Goal: Check status: Check status

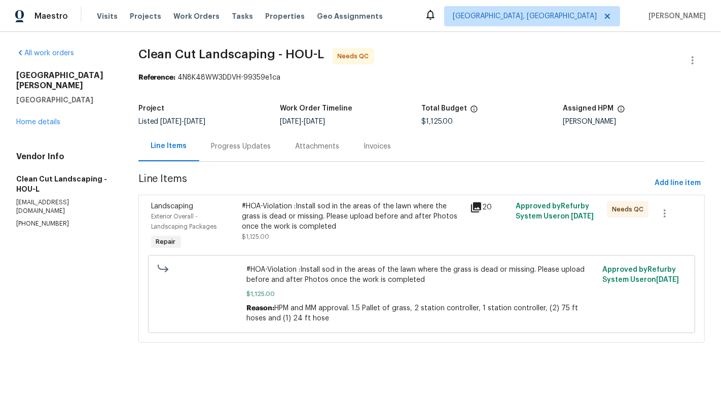
click at [332, 220] on div "#HOA-Violation :Install sod in the areas of the lawn where the grass is dead or…" at bounding box center [353, 216] width 222 height 30
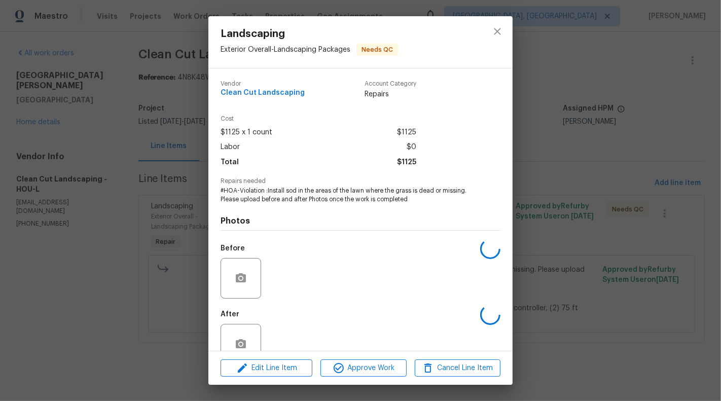
scroll to position [24, 0]
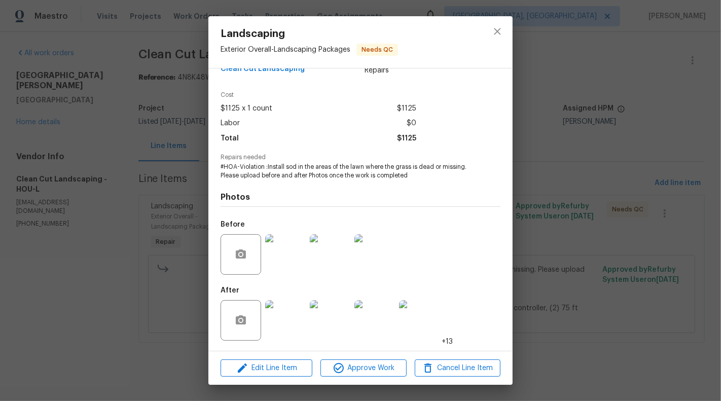
click at [283, 321] on img at bounding box center [285, 320] width 41 height 41
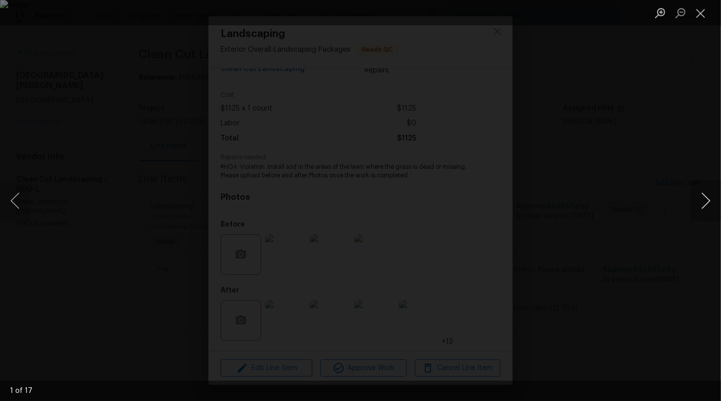
click at [717, 202] on button "Next image" at bounding box center [706, 200] width 30 height 41
click at [719, 212] on button "Next image" at bounding box center [706, 200] width 30 height 41
click at [707, 200] on button "Next image" at bounding box center [706, 200] width 30 height 41
click at [704, 205] on button "Next image" at bounding box center [706, 200] width 30 height 41
click at [707, 209] on button "Next image" at bounding box center [706, 200] width 30 height 41
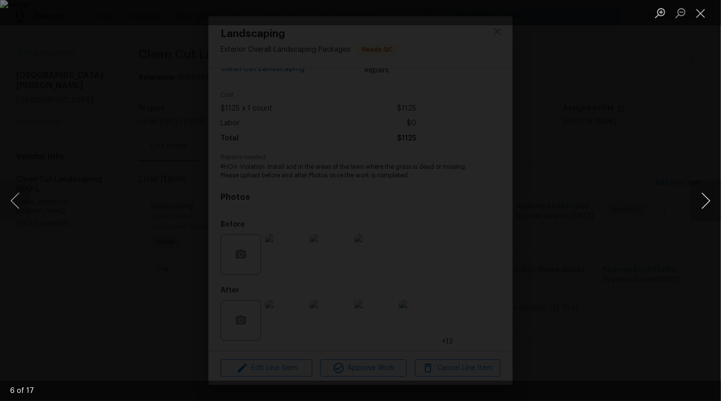
click at [709, 202] on button "Next image" at bounding box center [706, 200] width 30 height 41
click at [713, 193] on button "Next image" at bounding box center [706, 200] width 30 height 41
click at [701, 190] on button "Next image" at bounding box center [706, 200] width 30 height 41
click at [704, 197] on button "Next image" at bounding box center [706, 200] width 30 height 41
click at [708, 199] on button "Next image" at bounding box center [706, 200] width 30 height 41
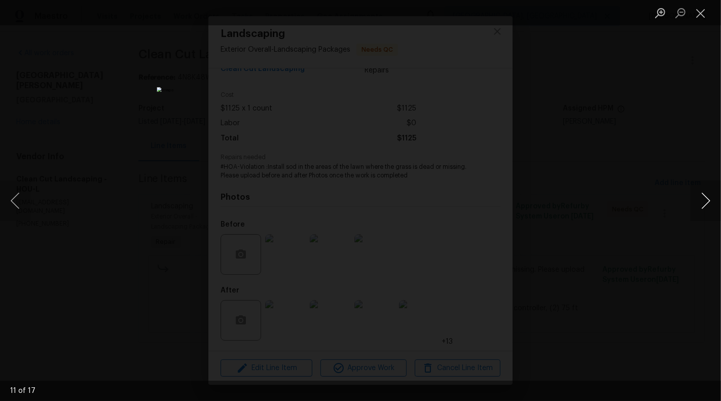
click at [710, 201] on button "Next image" at bounding box center [706, 200] width 30 height 41
click at [705, 204] on button "Next image" at bounding box center [706, 200] width 30 height 41
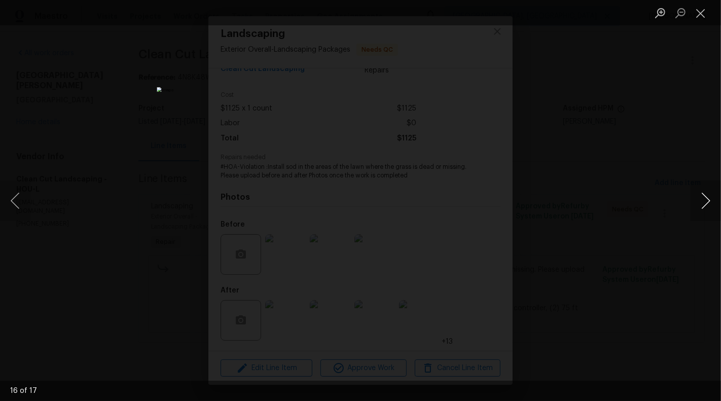
click at [709, 203] on button "Next image" at bounding box center [706, 200] width 30 height 41
click at [704, 18] on button "Close lightbox" at bounding box center [701, 13] width 20 height 18
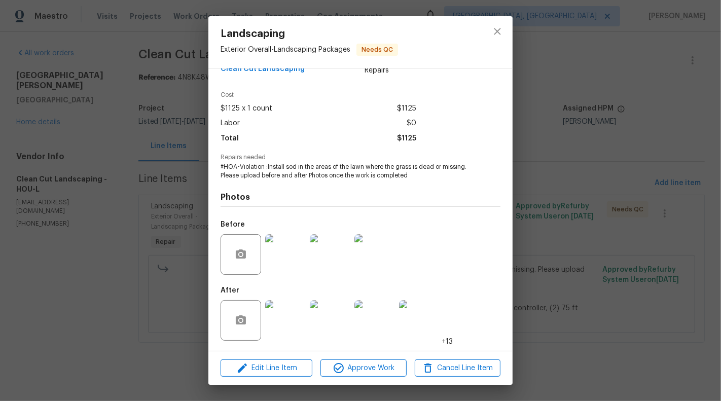
click at [673, 213] on div "Landscaping Exterior Overall - Landscaping Packages Needs QC Vendor Clean Cut L…" at bounding box center [360, 200] width 721 height 401
